Goal: Task Accomplishment & Management: Use online tool/utility

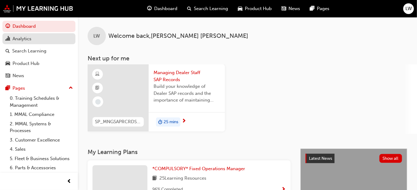
click at [19, 40] on div "Analytics" at bounding box center [22, 38] width 19 height 7
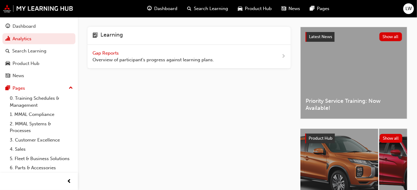
click at [110, 52] on span "Gap Reports" at bounding box center [105, 52] width 27 height 5
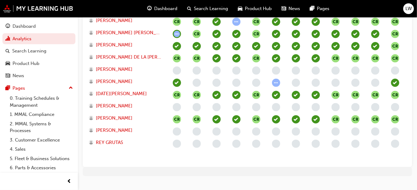
scroll to position [290, 0]
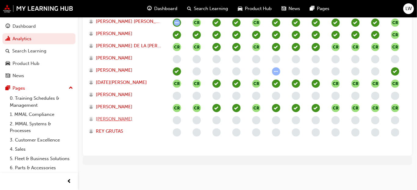
click at [123, 116] on span "[PERSON_NAME]" at bounding box center [114, 119] width 37 height 7
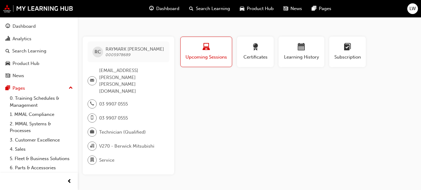
click at [117, 52] on span "0005978689" at bounding box center [118, 54] width 25 height 5
copy span "0005978689"
drag, startPoint x: 159, startPoint y: 71, endPoint x: 120, endPoint y: 71, distance: 38.4
click at [120, 71] on span "[EMAIL_ADDRESS][PERSON_NAME][PERSON_NAME][DOMAIN_NAME]" at bounding box center [131, 80] width 65 height 27
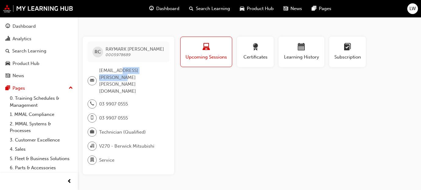
click at [410, 9] on span "LW" at bounding box center [412, 8] width 6 height 7
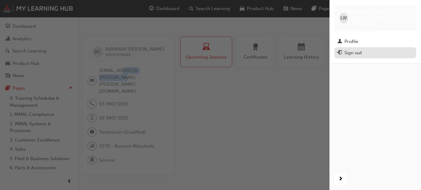
click at [355, 49] on div "Sign out" at bounding box center [352, 52] width 17 height 7
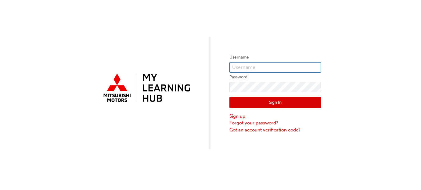
type input "Luke.williams@berwickmitsubishi.com.au"
click at [232, 116] on link "Sign up" at bounding box center [274, 116] width 91 height 7
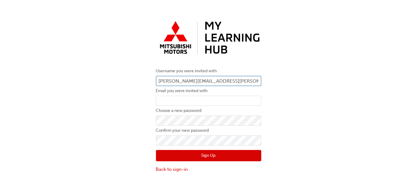
click at [188, 83] on input "Luke.williams@berwickmitsubishi.com.au" at bounding box center [208, 81] width 105 height 10
paste input "0005978689"
drag, startPoint x: 258, startPoint y: 81, endPoint x: 107, endPoint y: 75, distance: 151.1
click at [109, 76] on div "Username you were invited with Luke.williams0005978689@berwickmitsubishi.com.au…" at bounding box center [208, 96] width 417 height 164
type input "u"
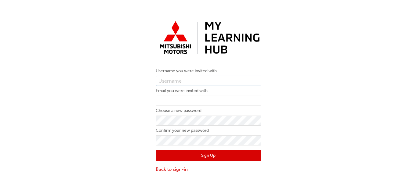
paste input "0005978689"
type input "0005978689"
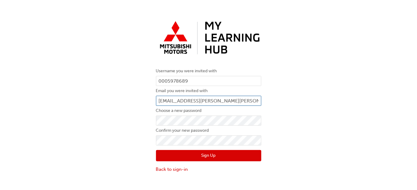
type input "Raymark.Cruz@Carco.com.au"
click at [197, 152] on button "Sign Up" at bounding box center [208, 156] width 105 height 12
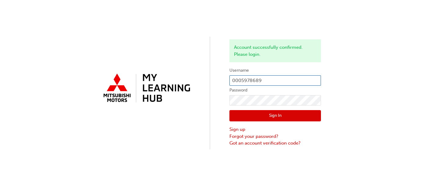
click at [267, 76] on input "0005978689" at bounding box center [274, 80] width 91 height 10
type input "Luke.williams@berwickmitsubishi.com.au"
click at [266, 118] on button "Sign In" at bounding box center [274, 116] width 91 height 12
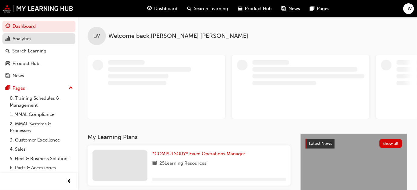
click at [24, 40] on div "Analytics" at bounding box center [22, 38] width 19 height 7
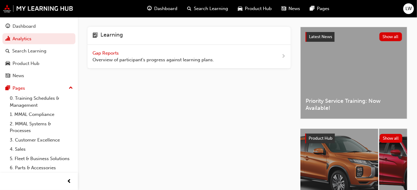
click at [110, 54] on span "Gap Reports" at bounding box center [105, 52] width 27 height 5
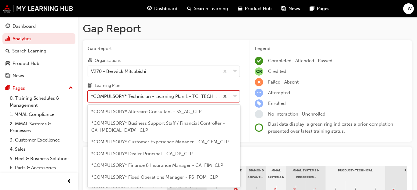
click at [112, 96] on div "*COMPULSORY* Technician - Learning Plan 1 - TC_TECH_CLP" at bounding box center [164, 97] width 152 height 12
click at [91, 96] on input "Learning Plan option *COMPULSORY* Technician - Learning Plan 1 - TC_TECH_CLP fo…" at bounding box center [91, 96] width 1 height 5
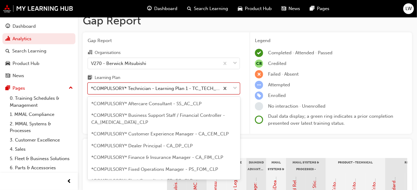
scroll to position [199, 0]
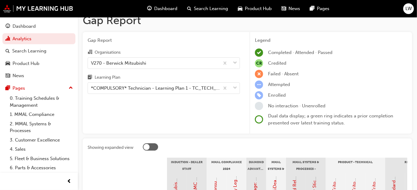
drag, startPoint x: 381, startPoint y: 97, endPoint x: 359, endPoint y: 91, distance: 22.0
click at [380, 97] on div "Enrolled" at bounding box center [331, 95] width 152 height 8
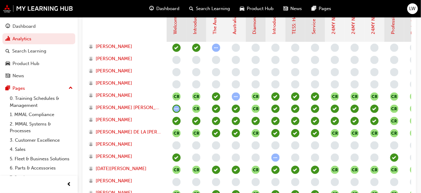
scroll to position [230, 0]
